Goal: Task Accomplishment & Management: Use online tool/utility

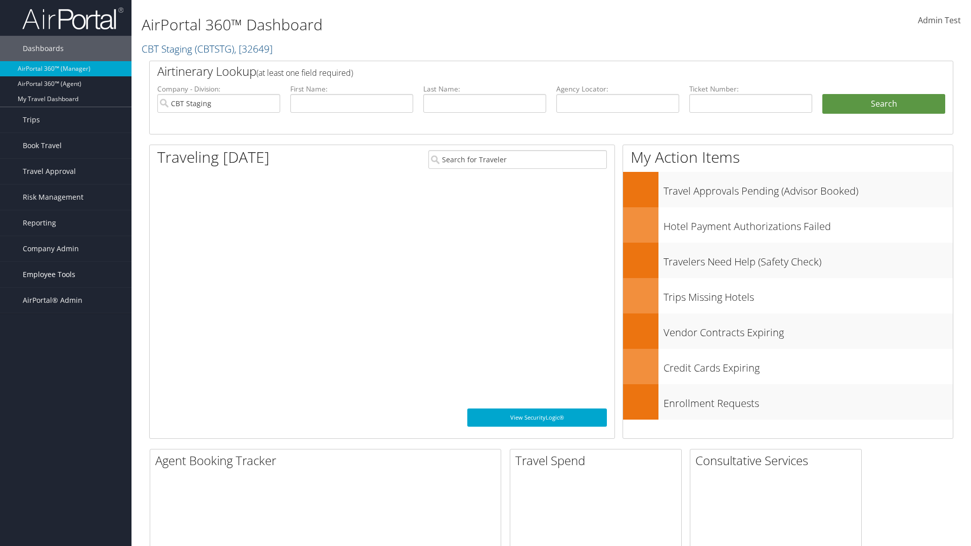
click at [66, 275] on span "Employee Tools" at bounding box center [49, 274] width 53 height 25
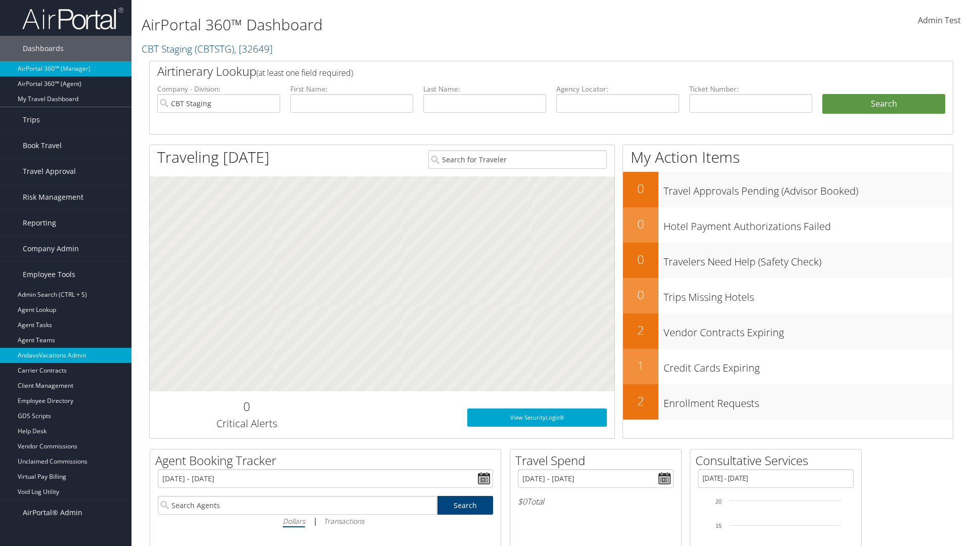
click at [66, 356] on link "AndavoVacations Admin" at bounding box center [65, 355] width 131 height 15
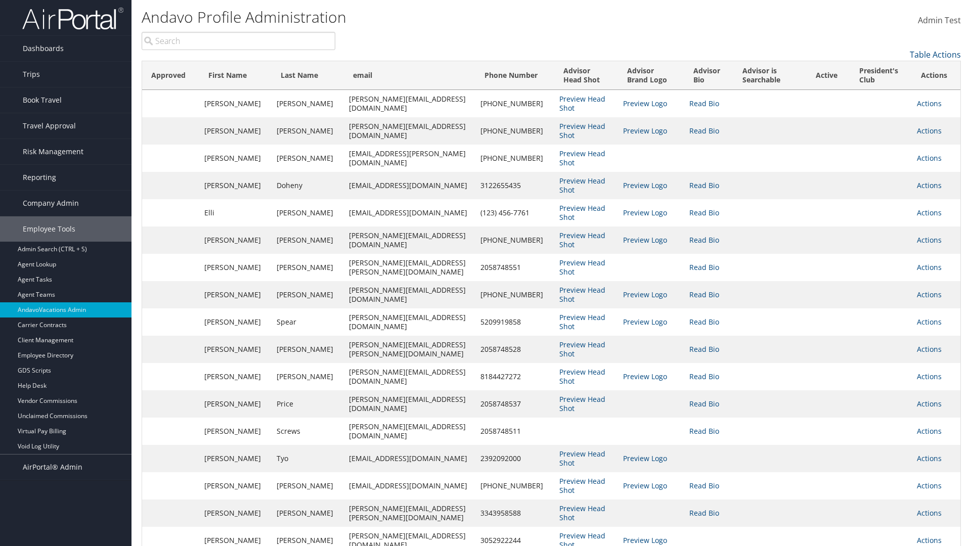
click at [238, 41] on input "search" at bounding box center [239, 41] width 194 height 18
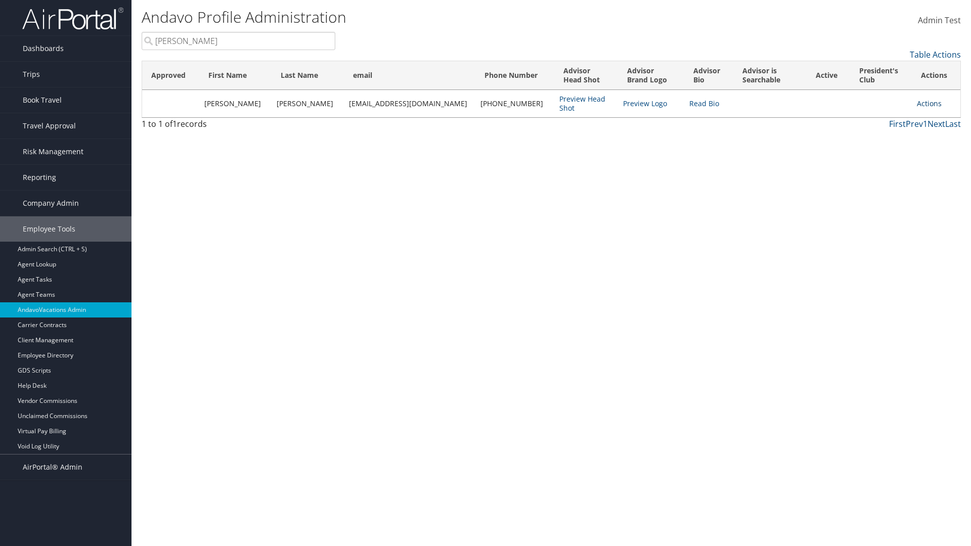
type input "Stephanie"
click at [924, 103] on link "Actions" at bounding box center [929, 104] width 25 height 10
click at [878, 187] on link "Add to President's Club" at bounding box center [878, 187] width 110 height 17
